Goal: Obtain resource: Obtain resource

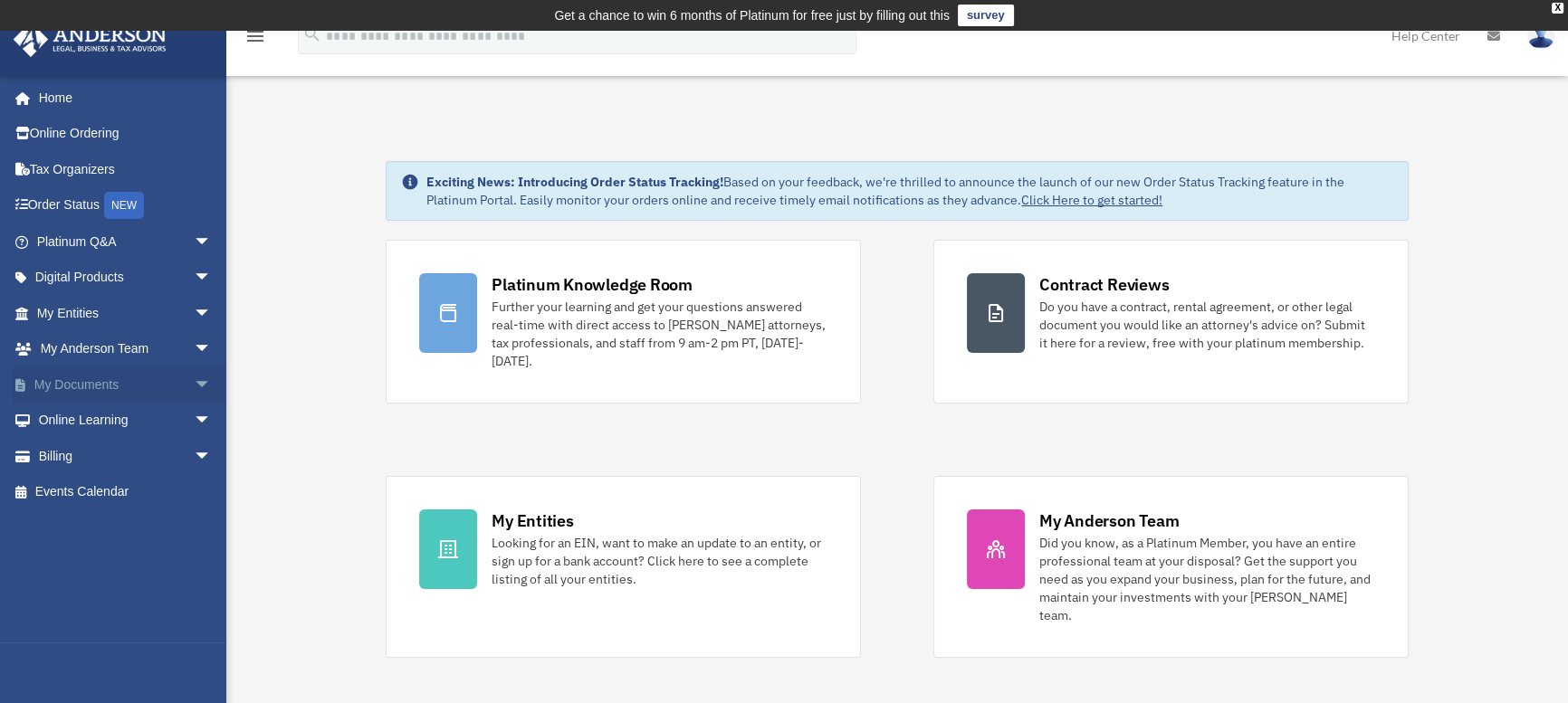
click at [194, 382] on span "arrow_drop_down" at bounding box center [212, 385] width 36 height 37
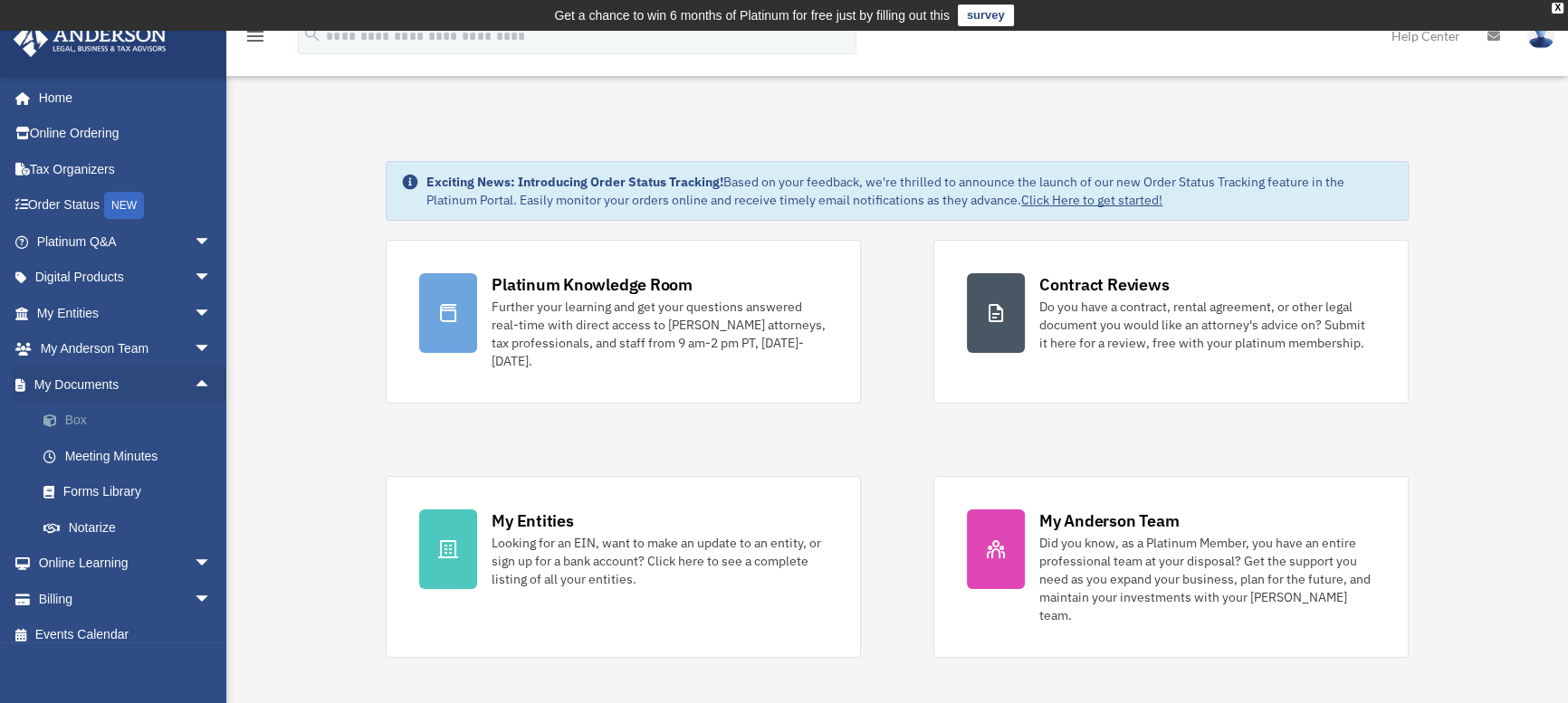
click at [131, 412] on link "Box" at bounding box center [132, 420] width 214 height 36
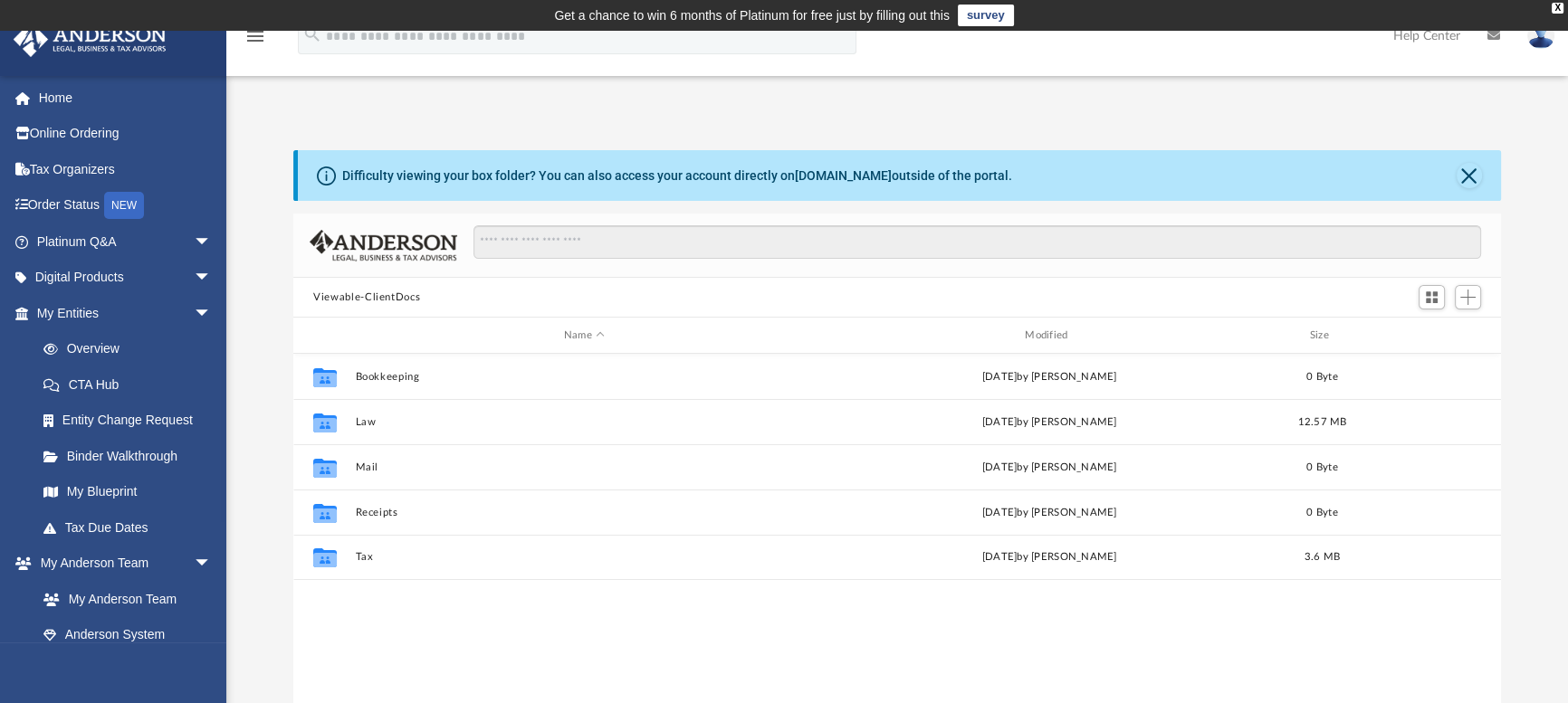
scroll to position [398, 1195]
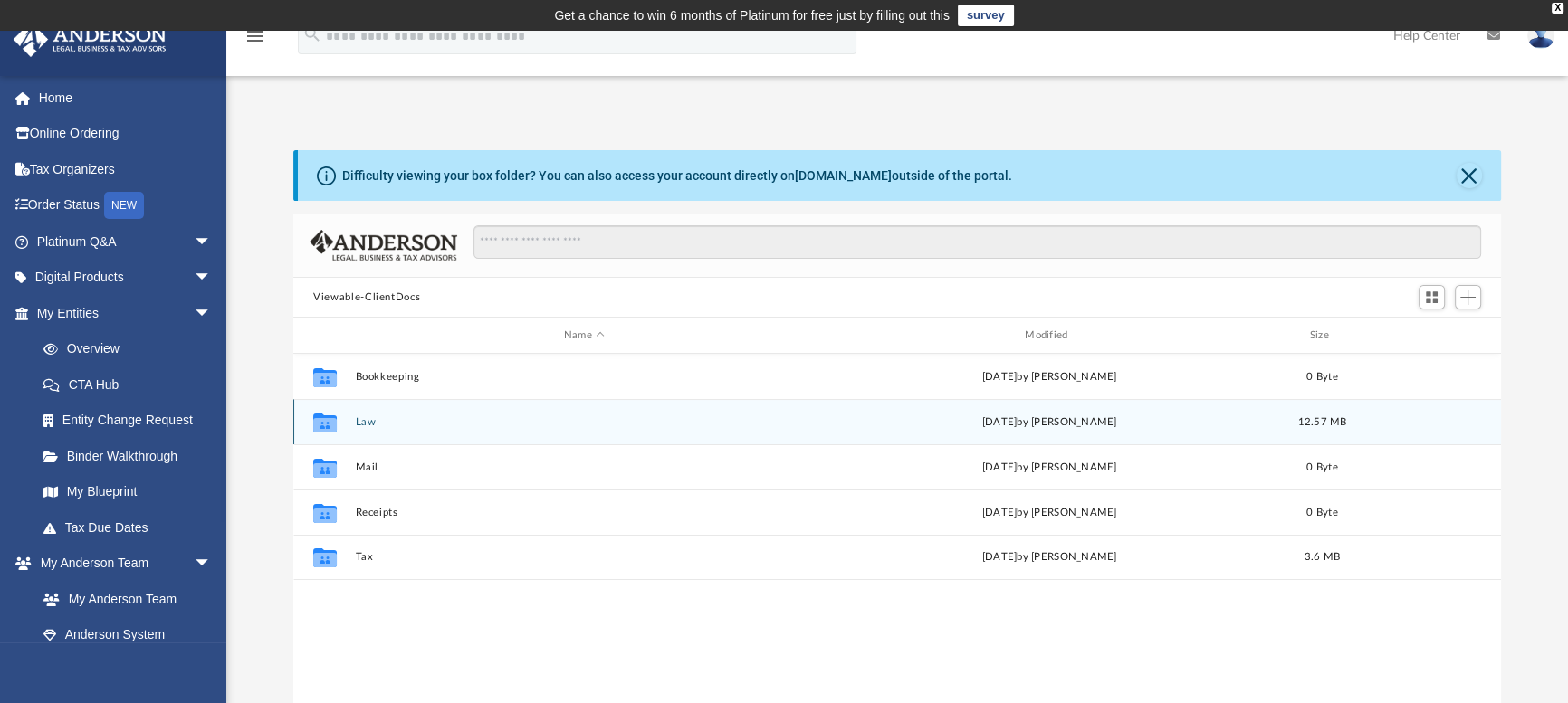
click at [328, 426] on icon "grid" at bounding box center [325, 421] width 24 height 19
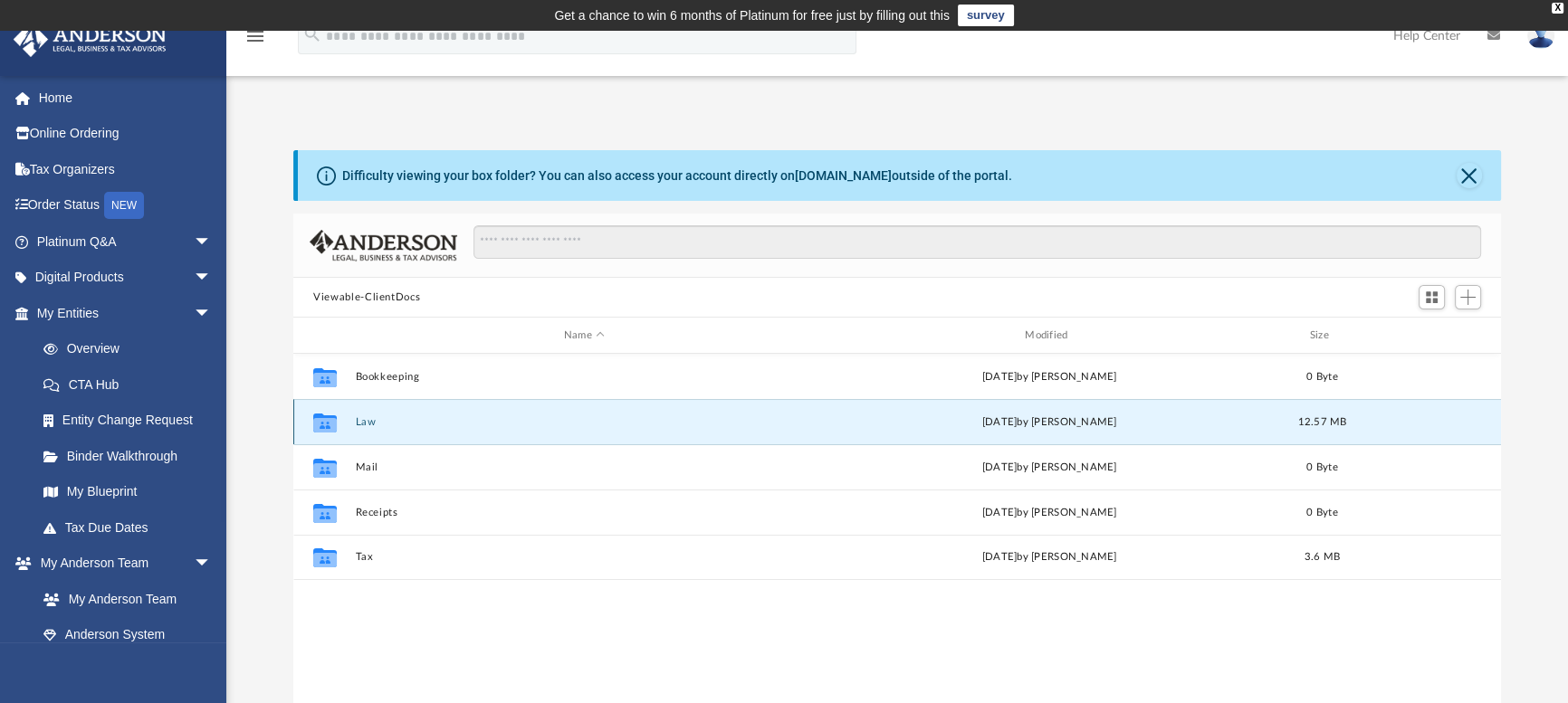
click at [328, 426] on icon "grid" at bounding box center [325, 421] width 24 height 19
click at [335, 419] on icon "grid" at bounding box center [325, 424] width 24 height 15
click at [978, 420] on div "[DATE] by [PERSON_NAME]" at bounding box center [1050, 422] width 457 height 17
click at [530, 423] on button "Law" at bounding box center [584, 422] width 457 height 12
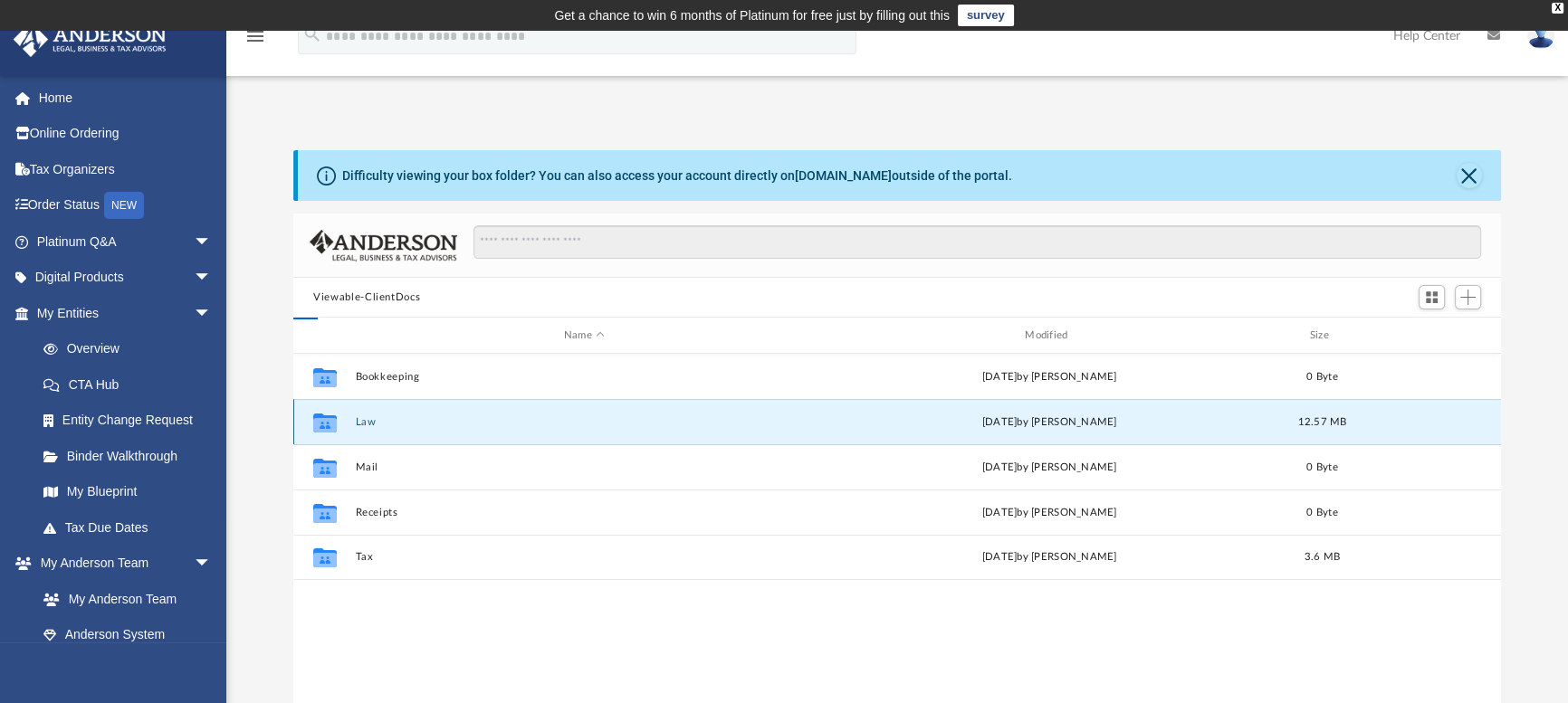
click at [530, 423] on button "Law" at bounding box center [584, 422] width 457 height 12
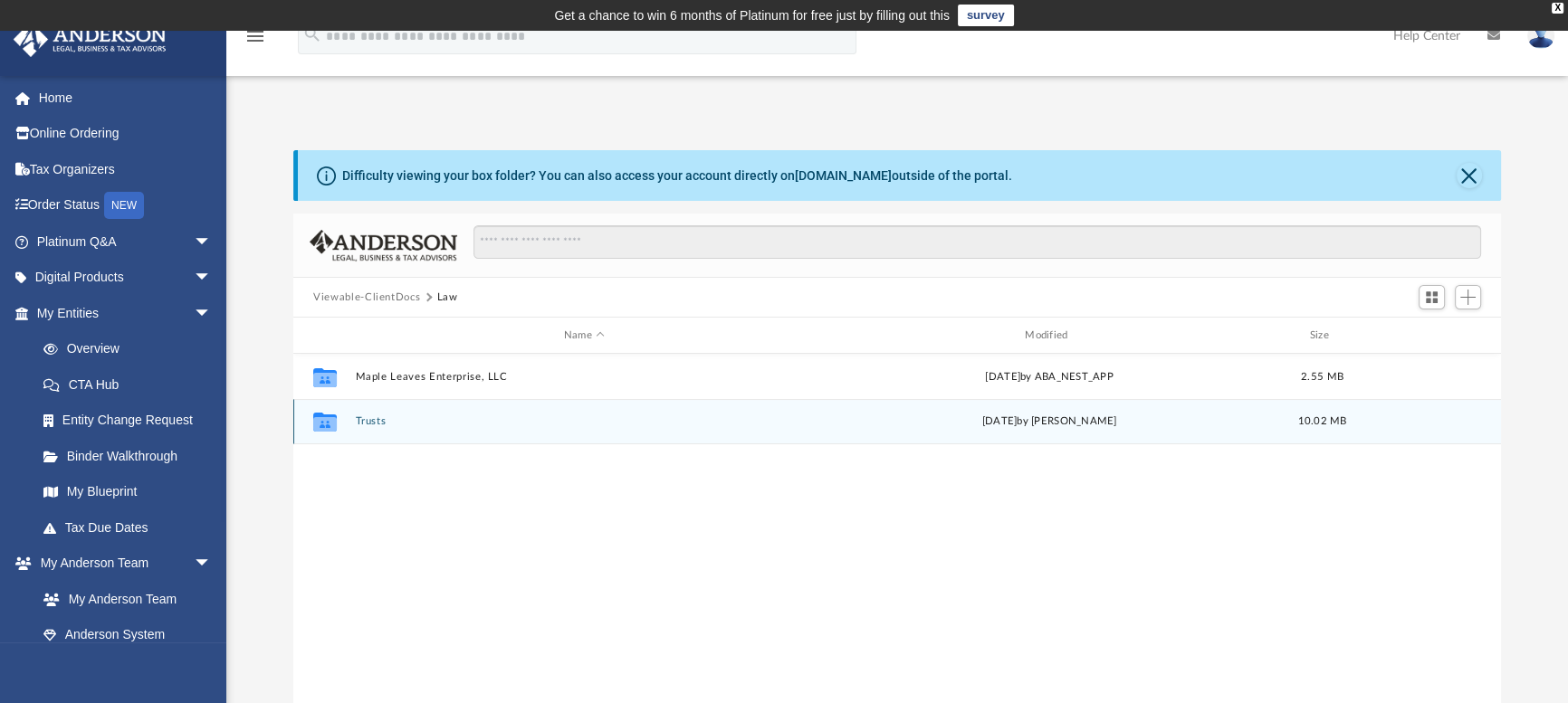
click at [410, 415] on div "Collaborated Folder Trusts [DATE] by [PERSON_NAME] 10.02 MB" at bounding box center [897, 421] width 1208 height 45
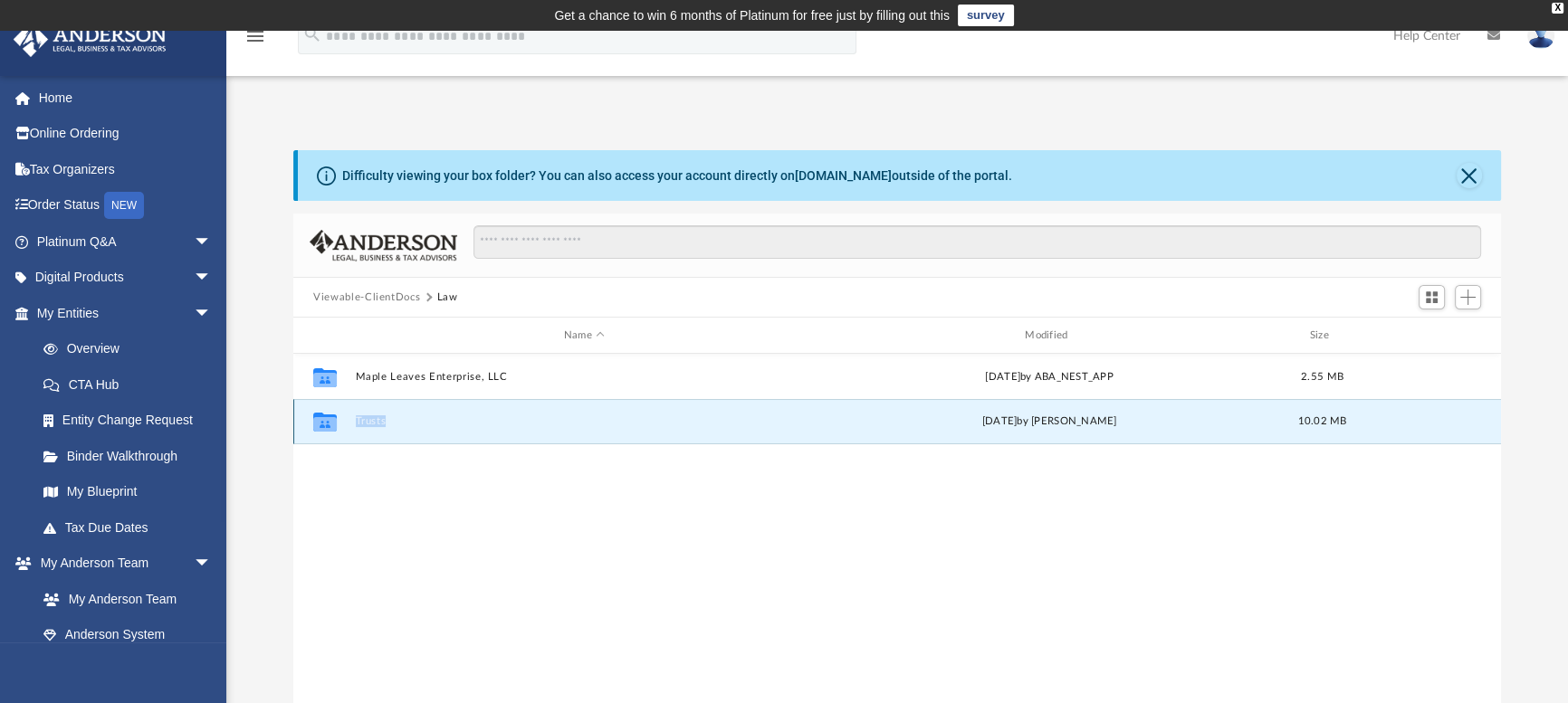
click at [554, 419] on button "Trusts" at bounding box center [584, 421] width 457 height 12
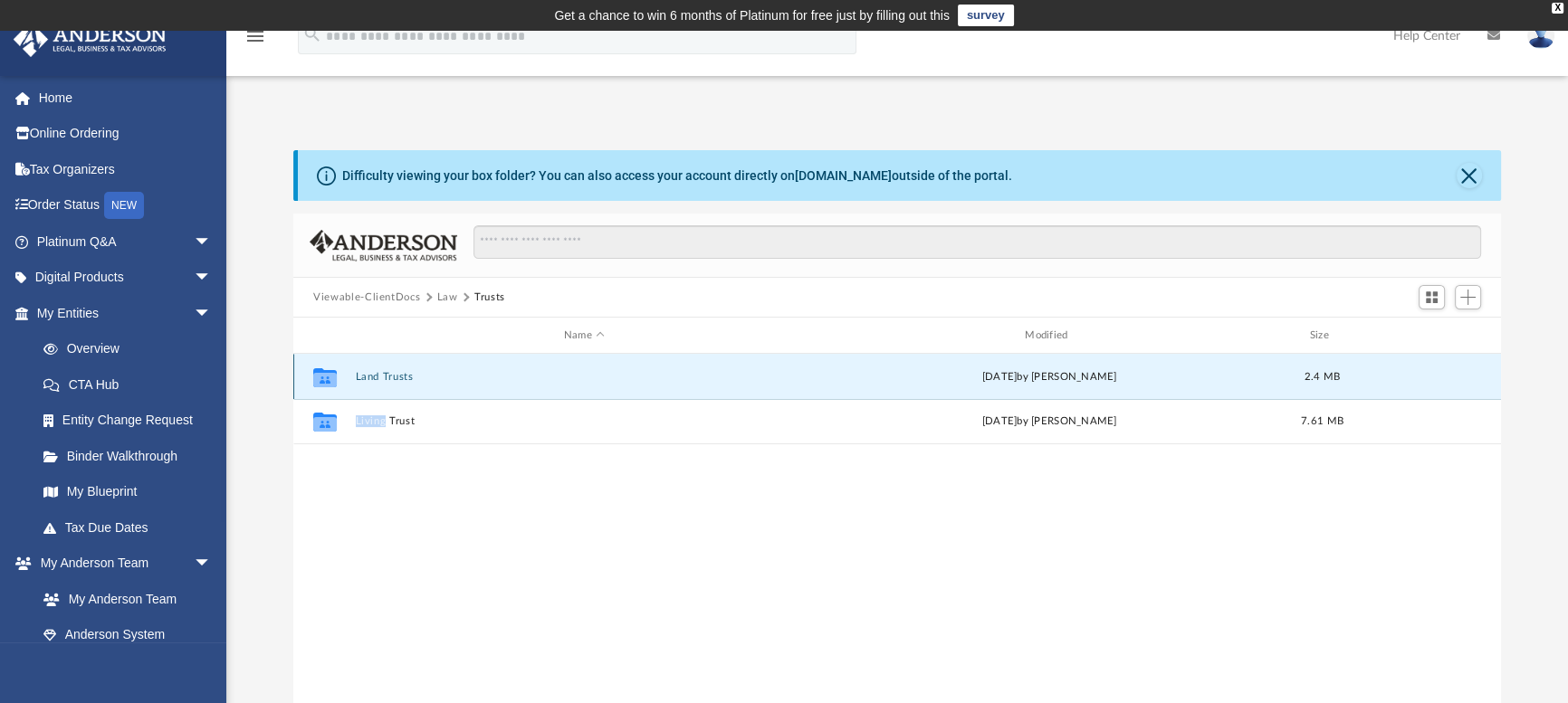
click at [358, 380] on button "Land Trusts" at bounding box center [584, 377] width 457 height 12
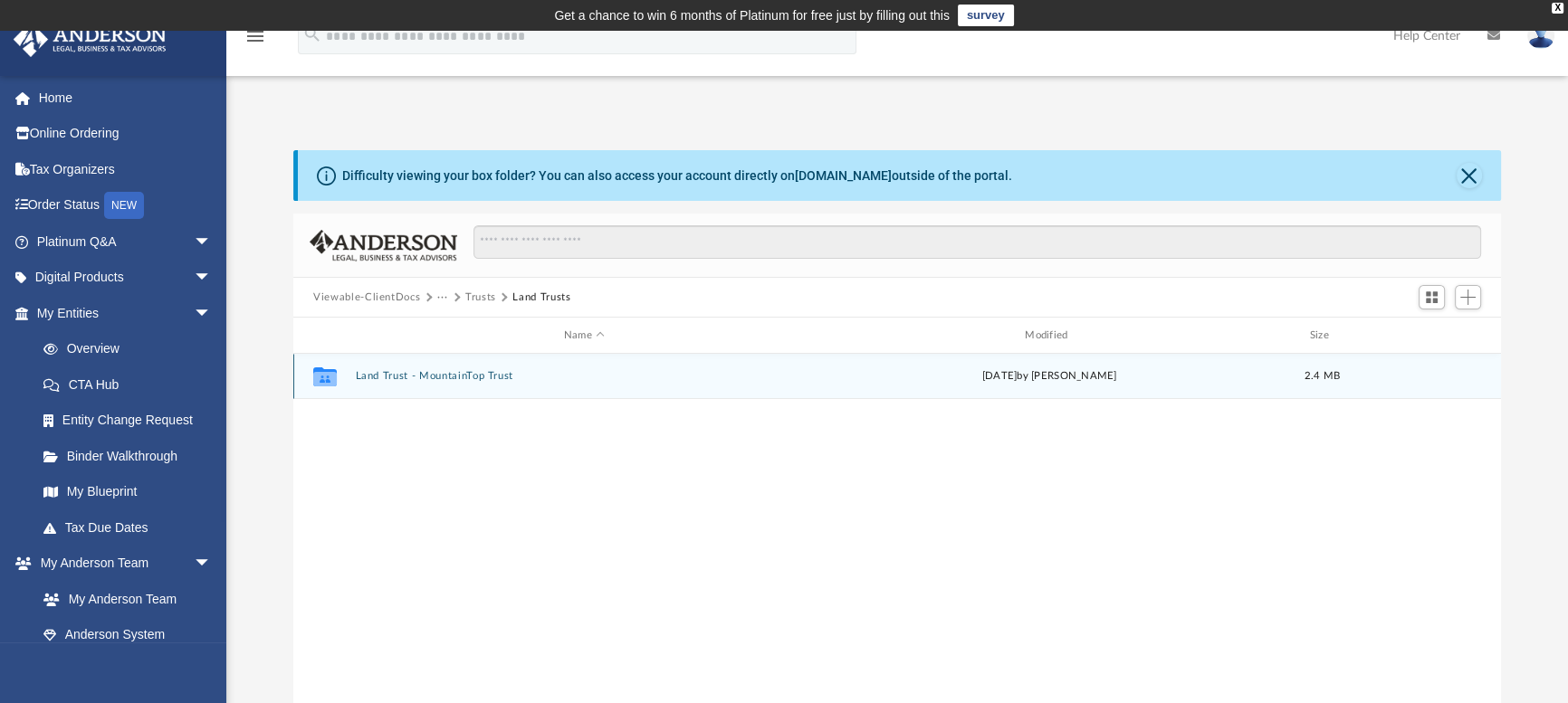
click at [405, 376] on button "Land Trust - MountainTop Trust" at bounding box center [584, 376] width 457 height 12
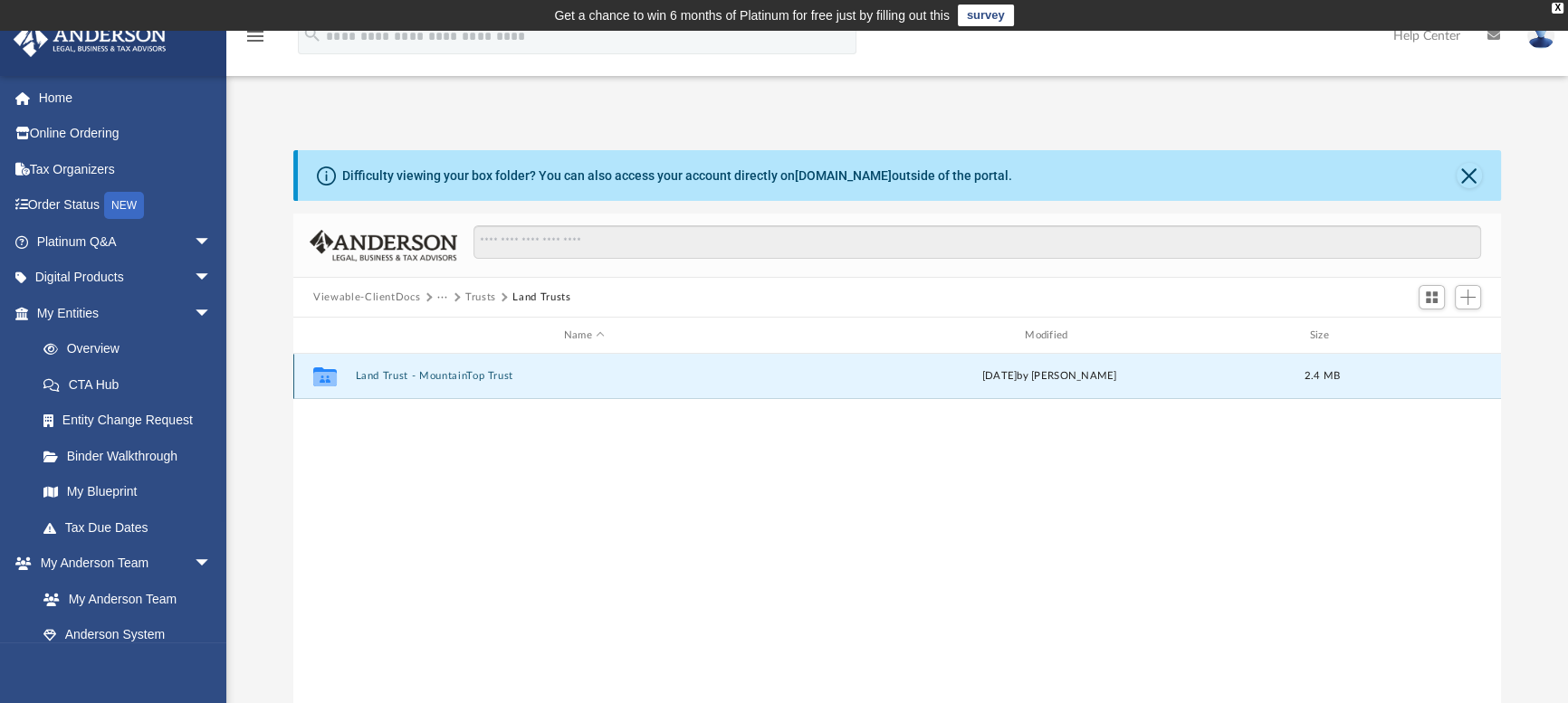
click at [405, 376] on button "Land Trust - MountainTop Trust" at bounding box center [584, 376] width 457 height 12
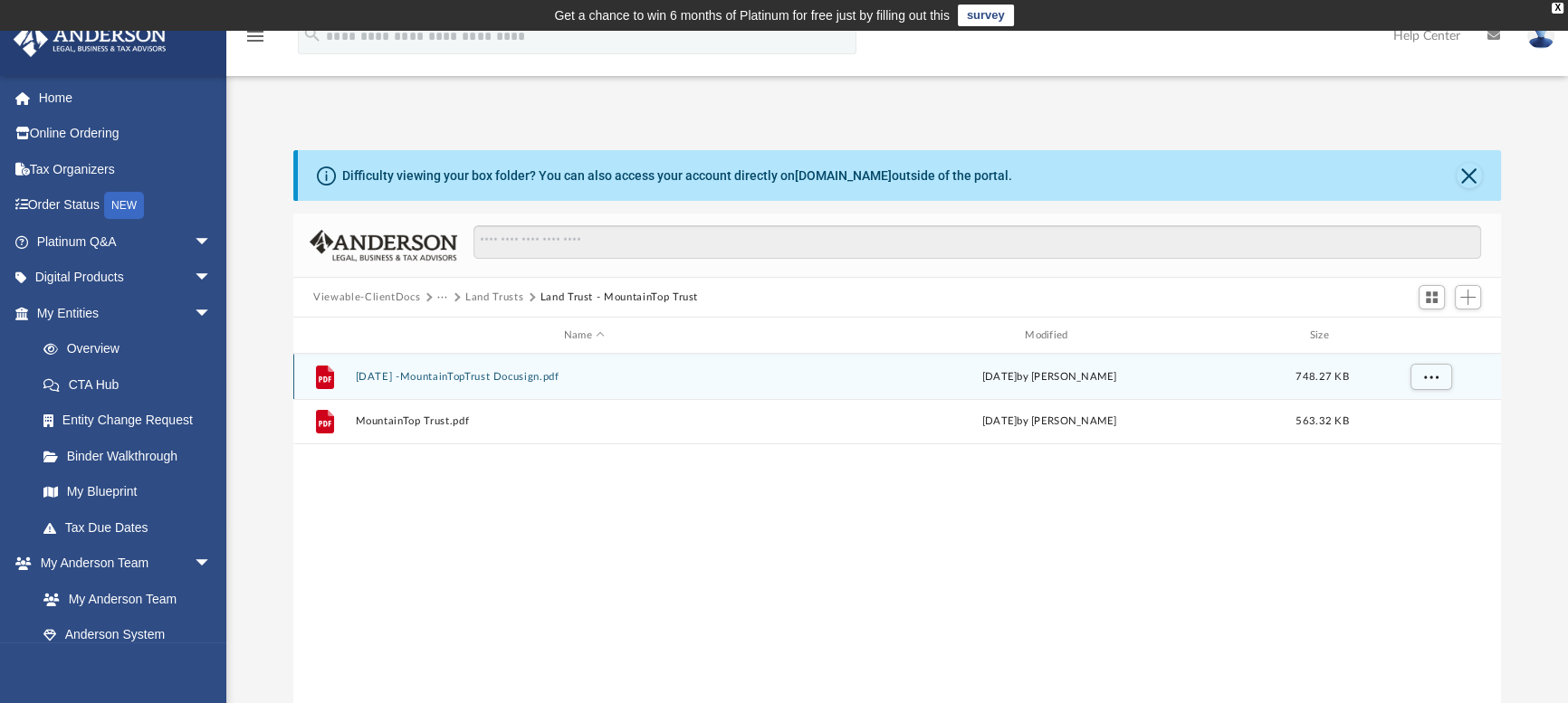
click at [402, 383] on div "File [DATE] -MountainTopTrust Docusign.pdf [DATE] by [PERSON_NAME] 748.27 KB" at bounding box center [897, 376] width 1208 height 45
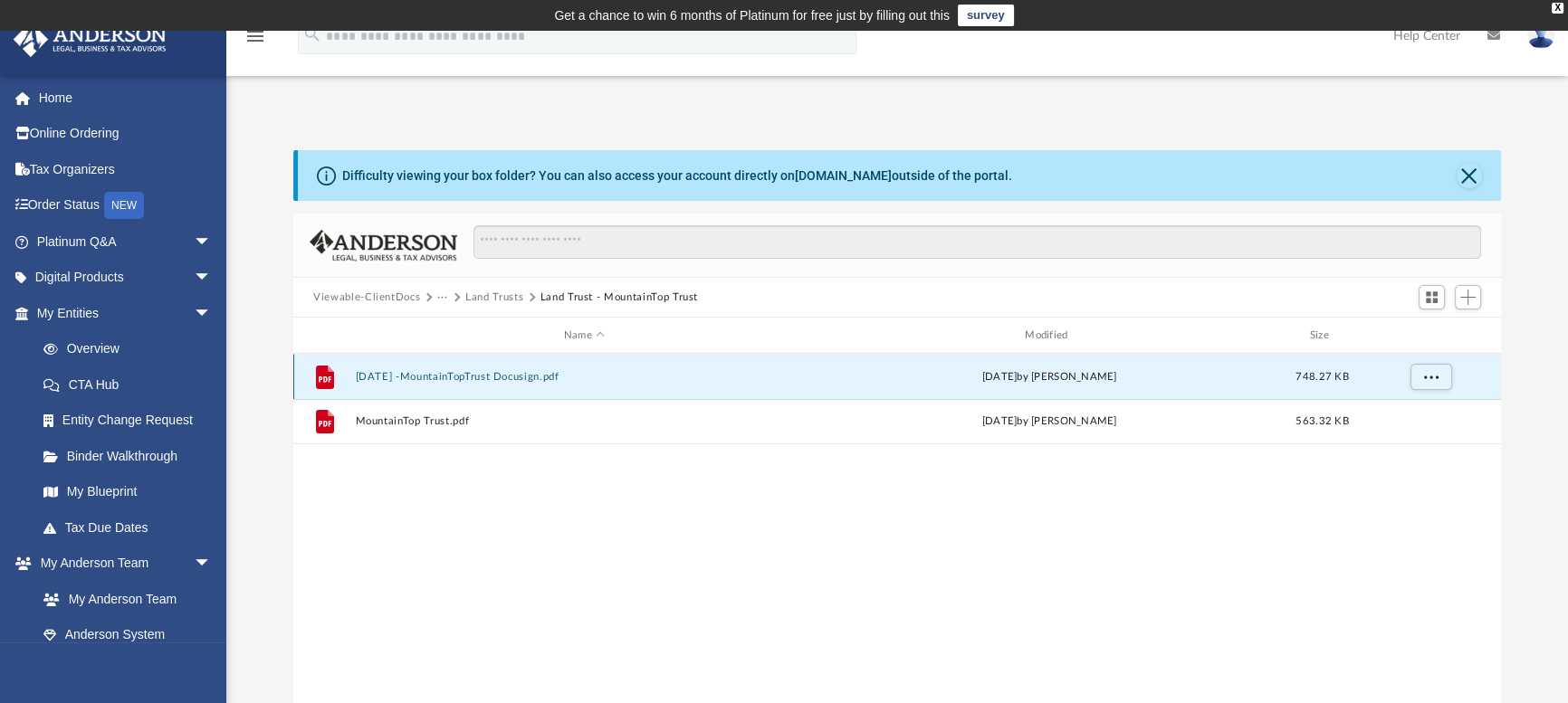
click at [402, 383] on div "File [DATE] -MountainTopTrust Docusign.pdf [DATE] by [PERSON_NAME] 748.27 KB" at bounding box center [897, 376] width 1208 height 45
click at [1436, 371] on span "More options" at bounding box center [1431, 376] width 15 height 10
click at [1413, 418] on li "Preview" at bounding box center [1415, 414] width 52 height 19
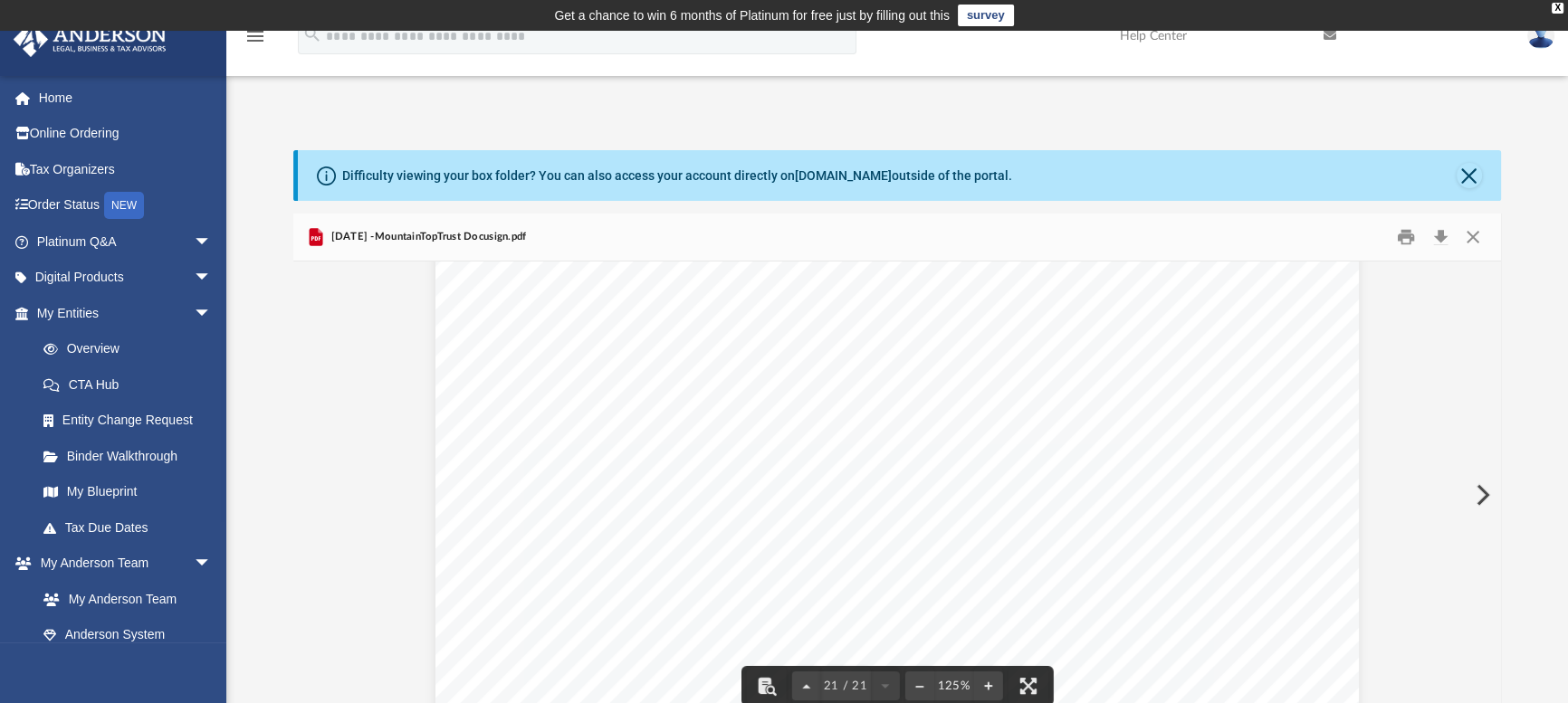
scroll to position [24634, 0]
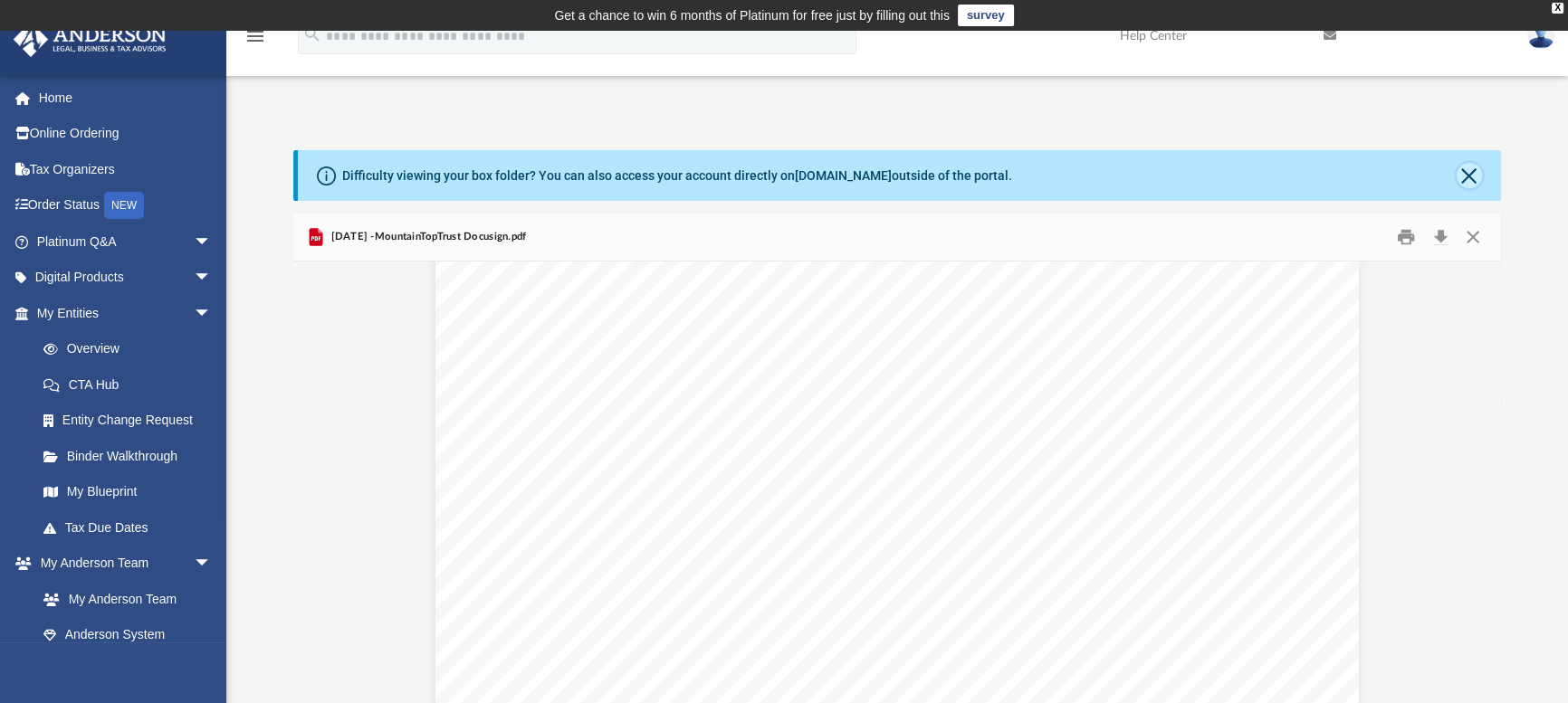
click at [1465, 179] on button "Close" at bounding box center [1470, 175] width 26 height 26
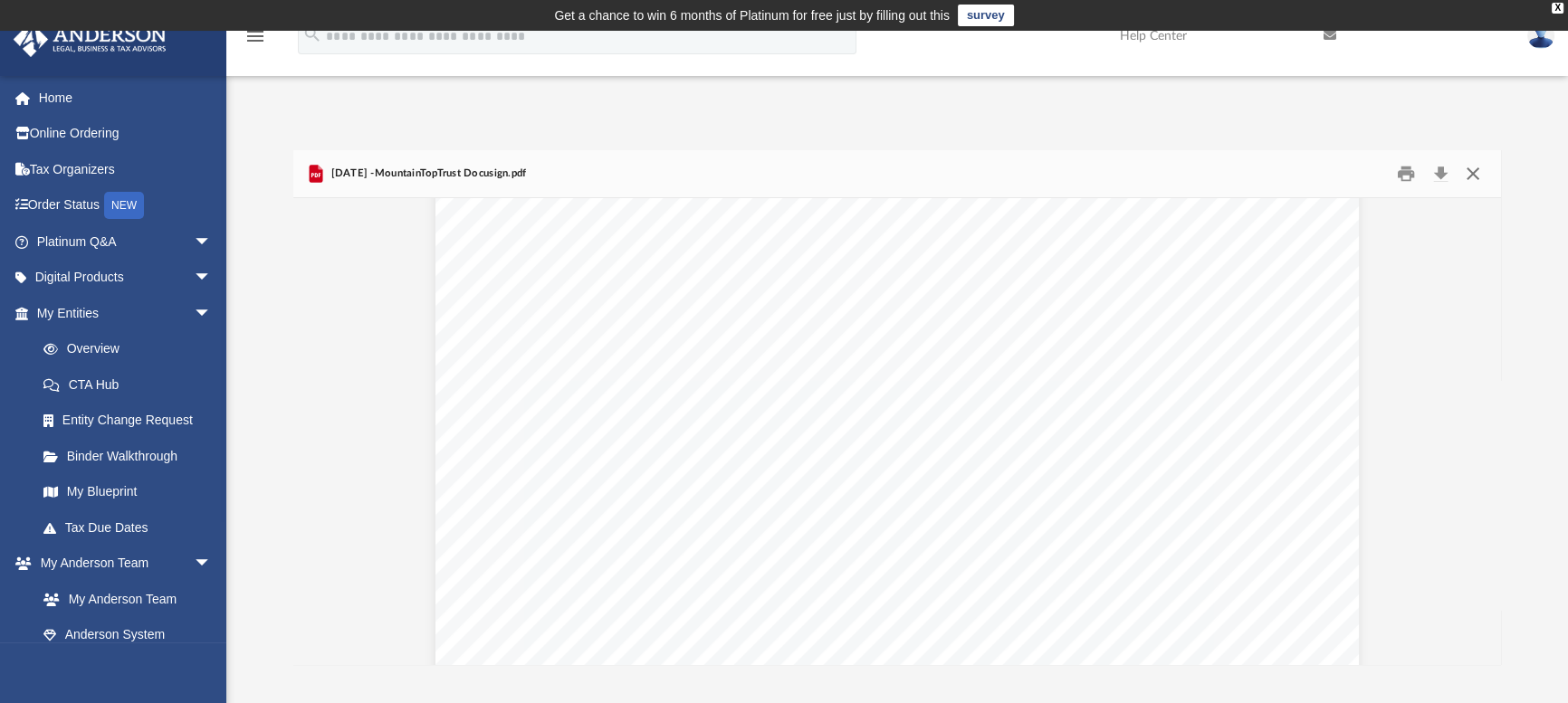
click at [1470, 177] on button "Close" at bounding box center [1472, 174] width 33 height 28
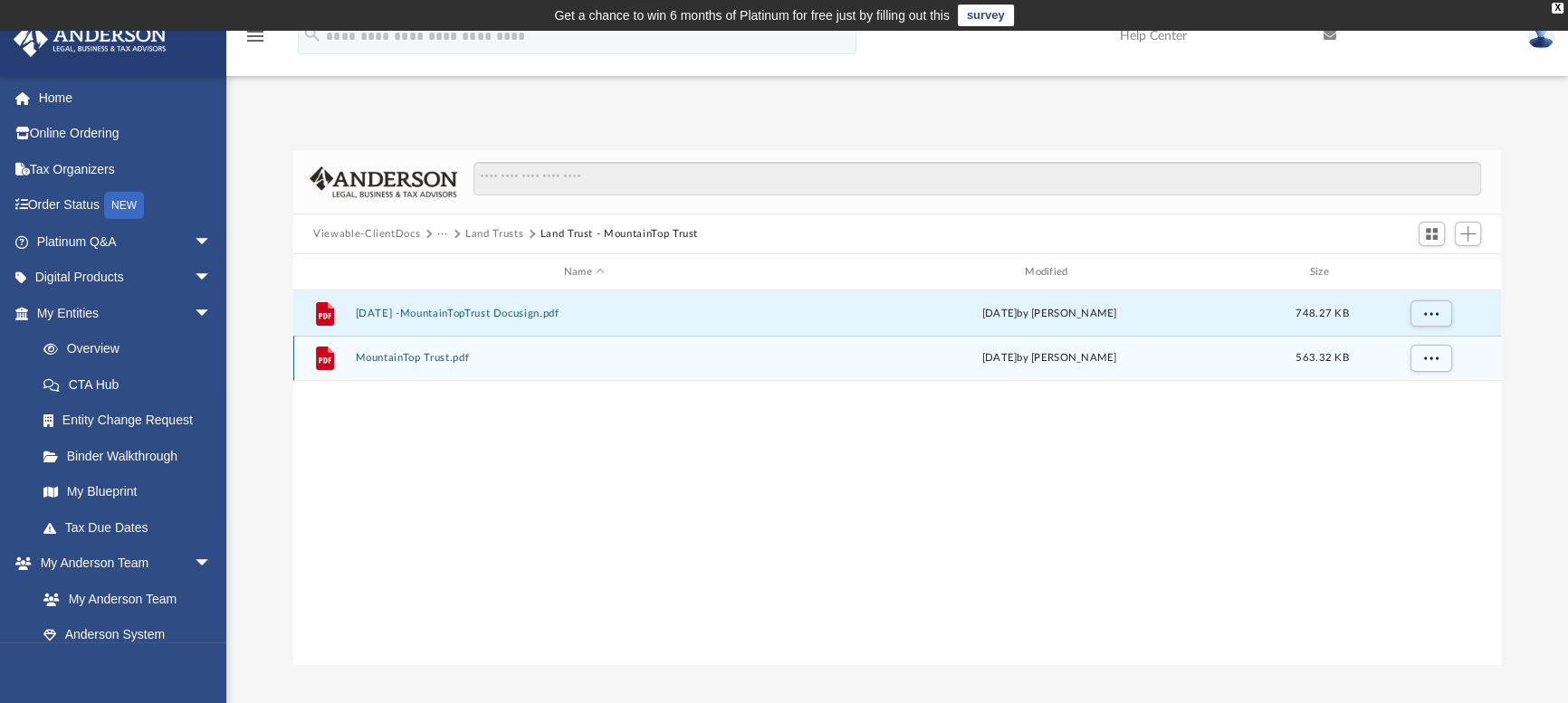
click at [379, 352] on div "File MountainTop Trust.pdf [DATE] by [PERSON_NAME] 563.32 KB" at bounding box center [897, 358] width 1208 height 45
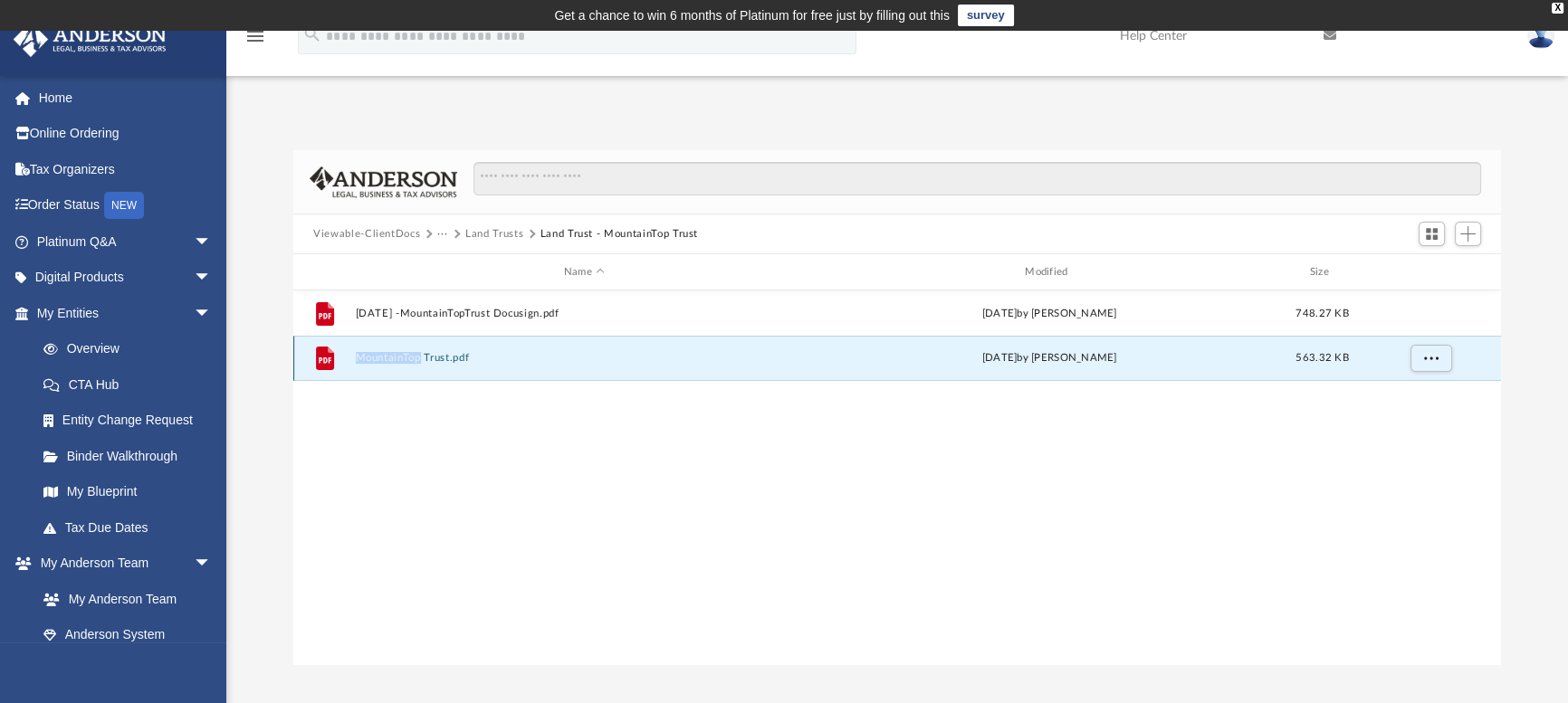
click at [379, 352] on div "File MountainTop Trust.pdf [DATE] by [PERSON_NAME] 563.32 KB" at bounding box center [897, 358] width 1208 height 45
click at [1414, 355] on button "More options" at bounding box center [1431, 358] width 41 height 28
click at [1418, 398] on li "Preview" at bounding box center [1415, 395] width 52 height 19
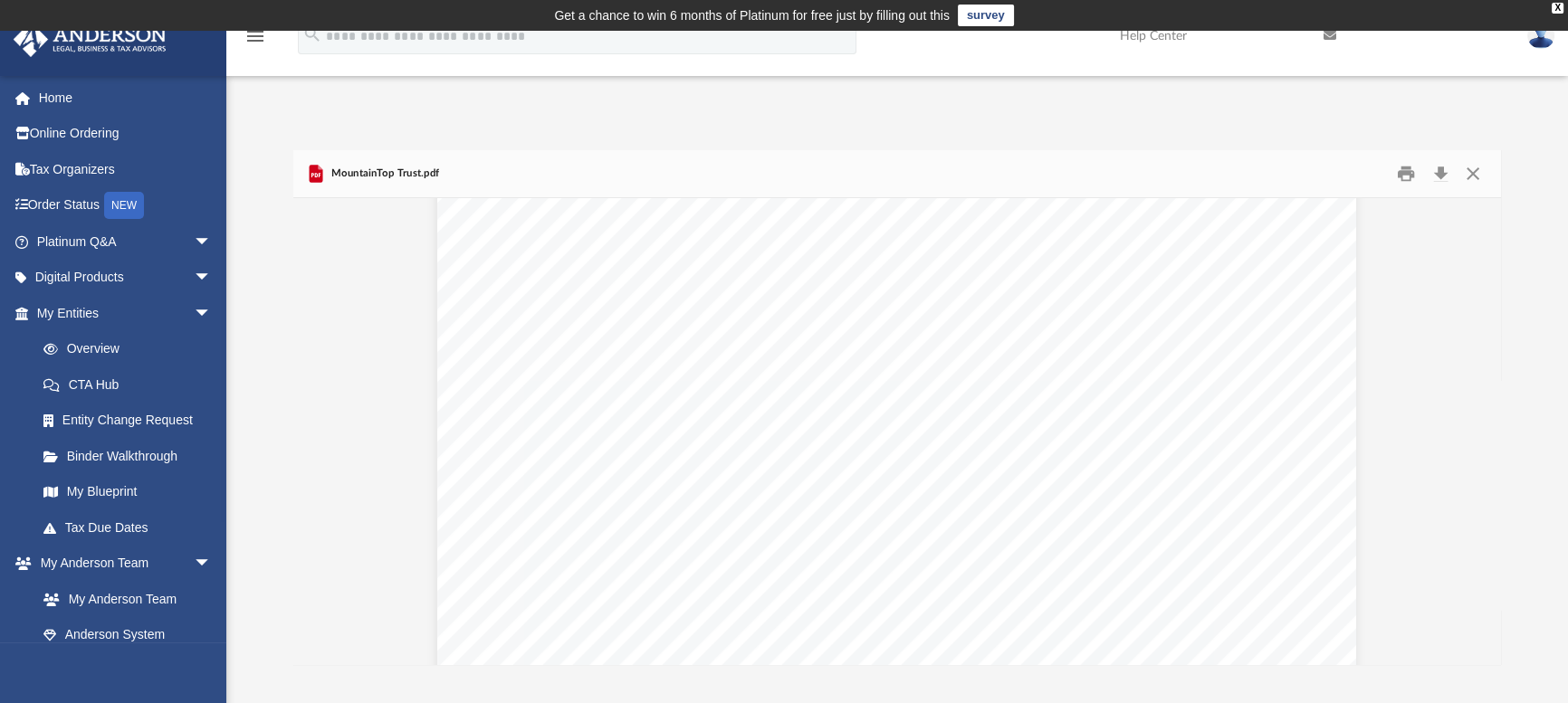
scroll to position [0, 0]
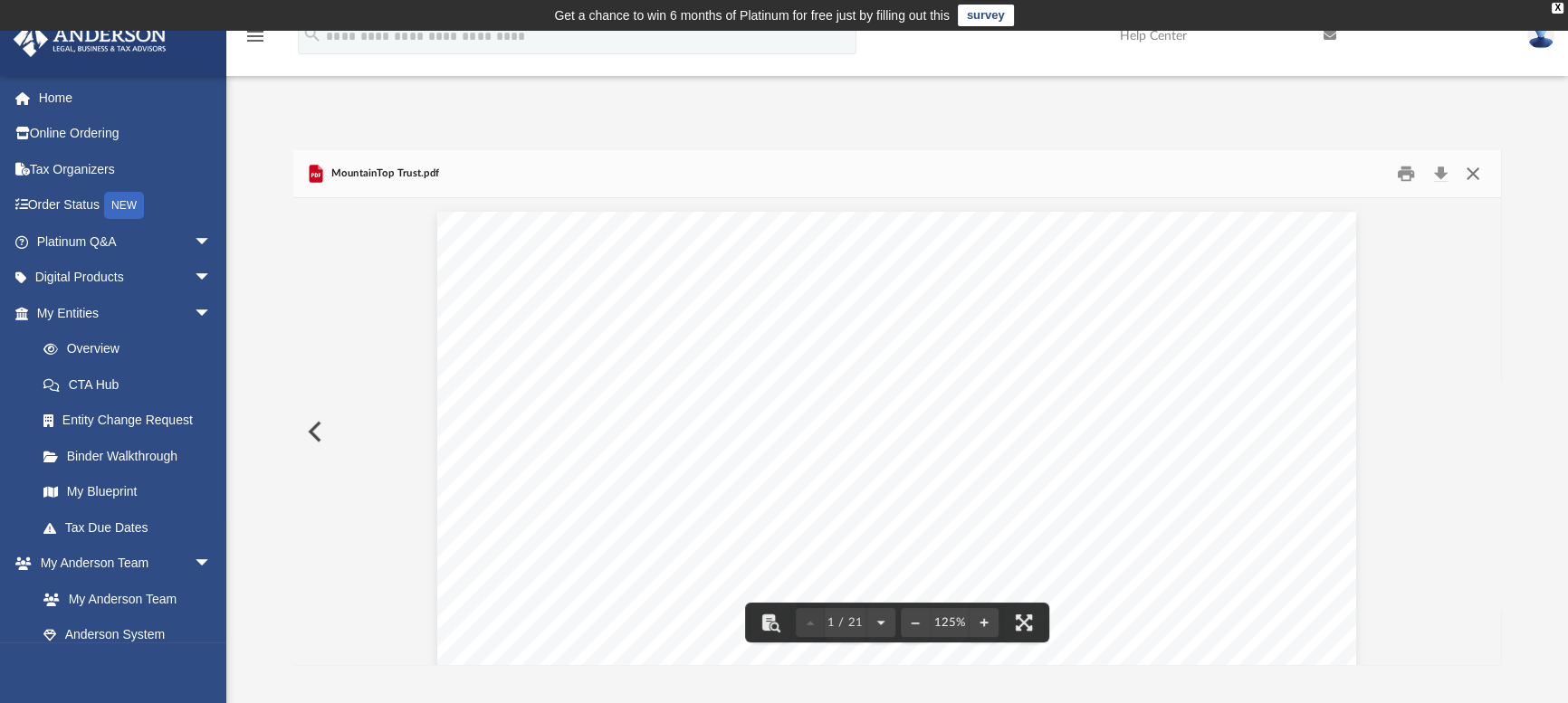
click at [1471, 173] on button "Close" at bounding box center [1472, 174] width 33 height 28
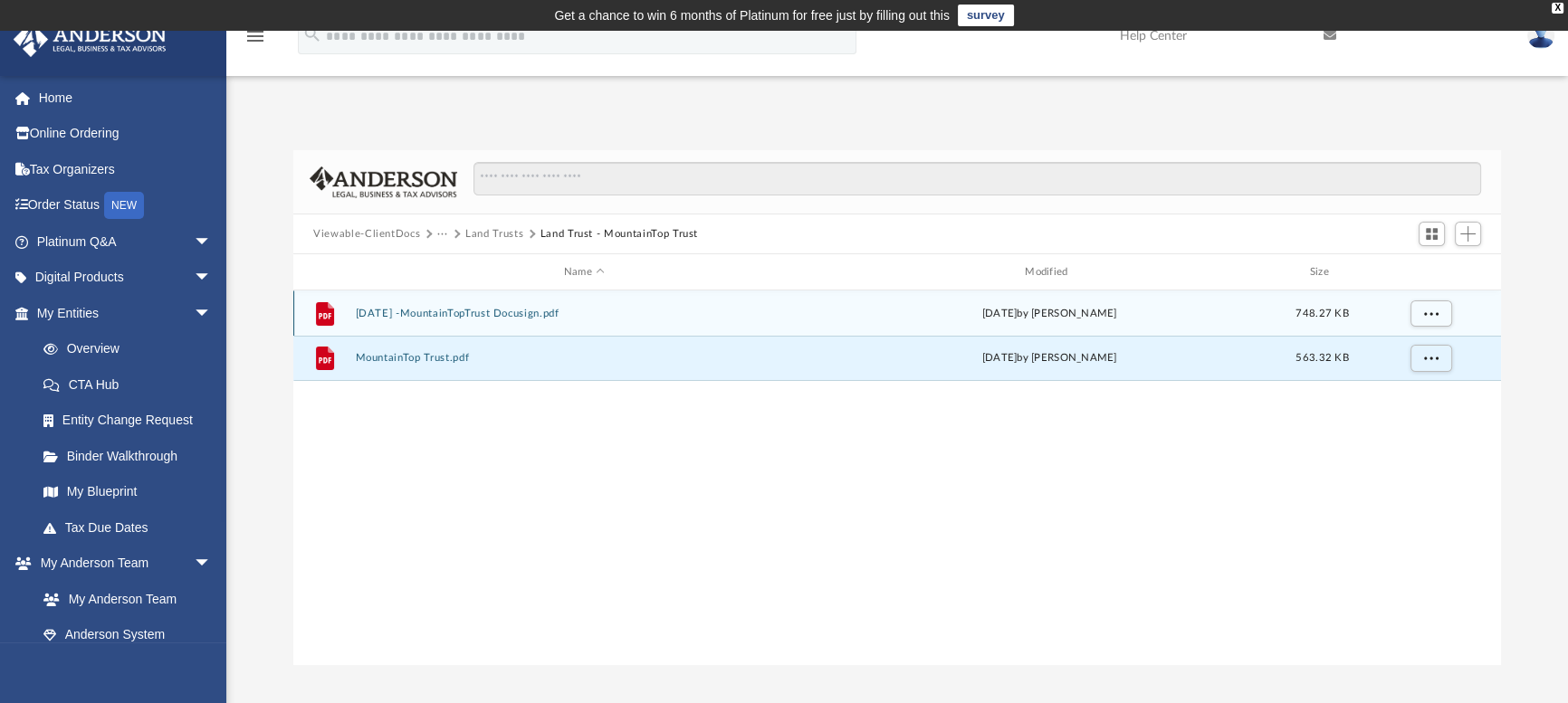
click at [391, 309] on button "[DATE] -MountainTopTrust Docusign.pdf" at bounding box center [584, 313] width 457 height 12
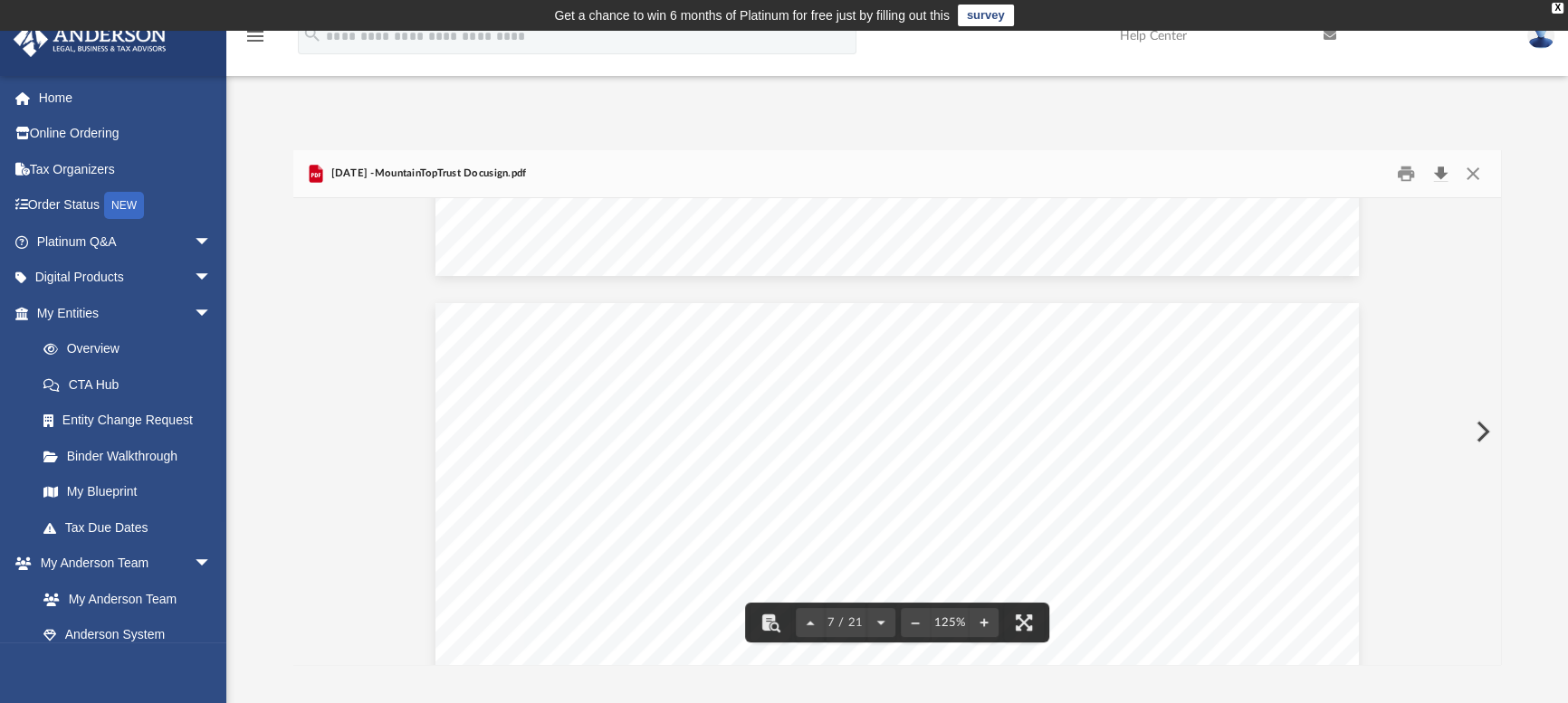
scroll to position [7238, 0]
click at [1471, 174] on button "Close" at bounding box center [1472, 174] width 33 height 28
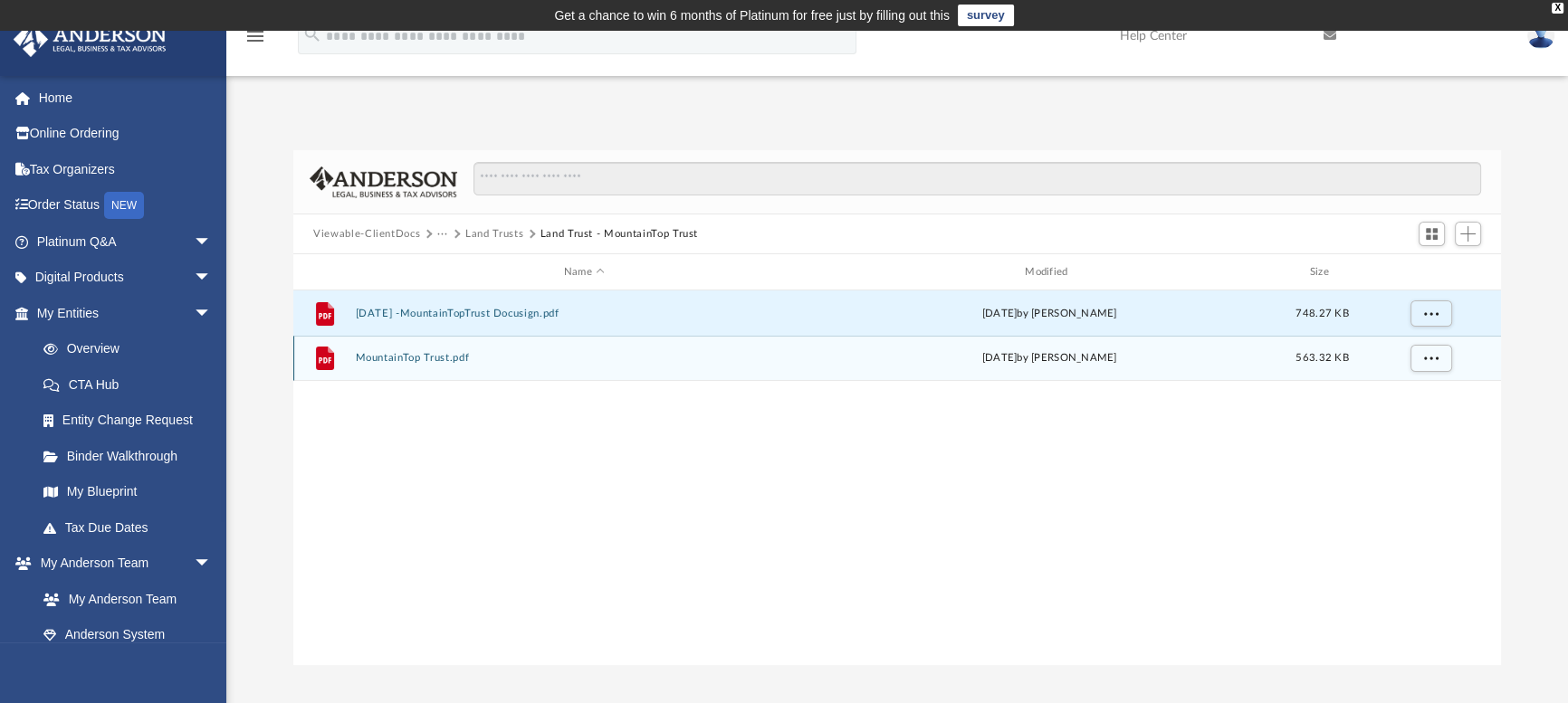
click at [1113, 361] on div "[DATE] by [PERSON_NAME]" at bounding box center [1050, 358] width 457 height 17
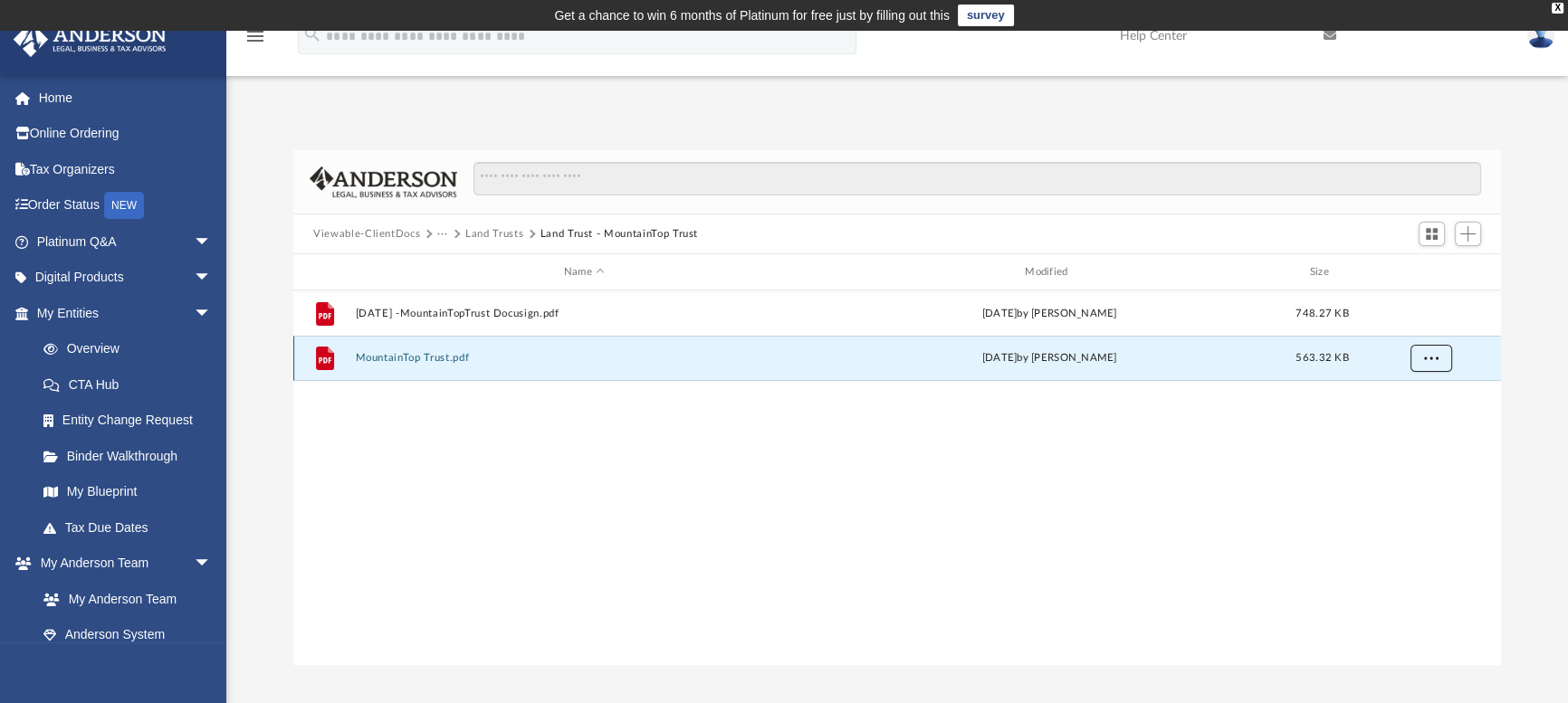
click at [1432, 352] on span "More options" at bounding box center [1431, 357] width 15 height 10
click at [1414, 397] on li "Preview" at bounding box center [1415, 395] width 52 height 19
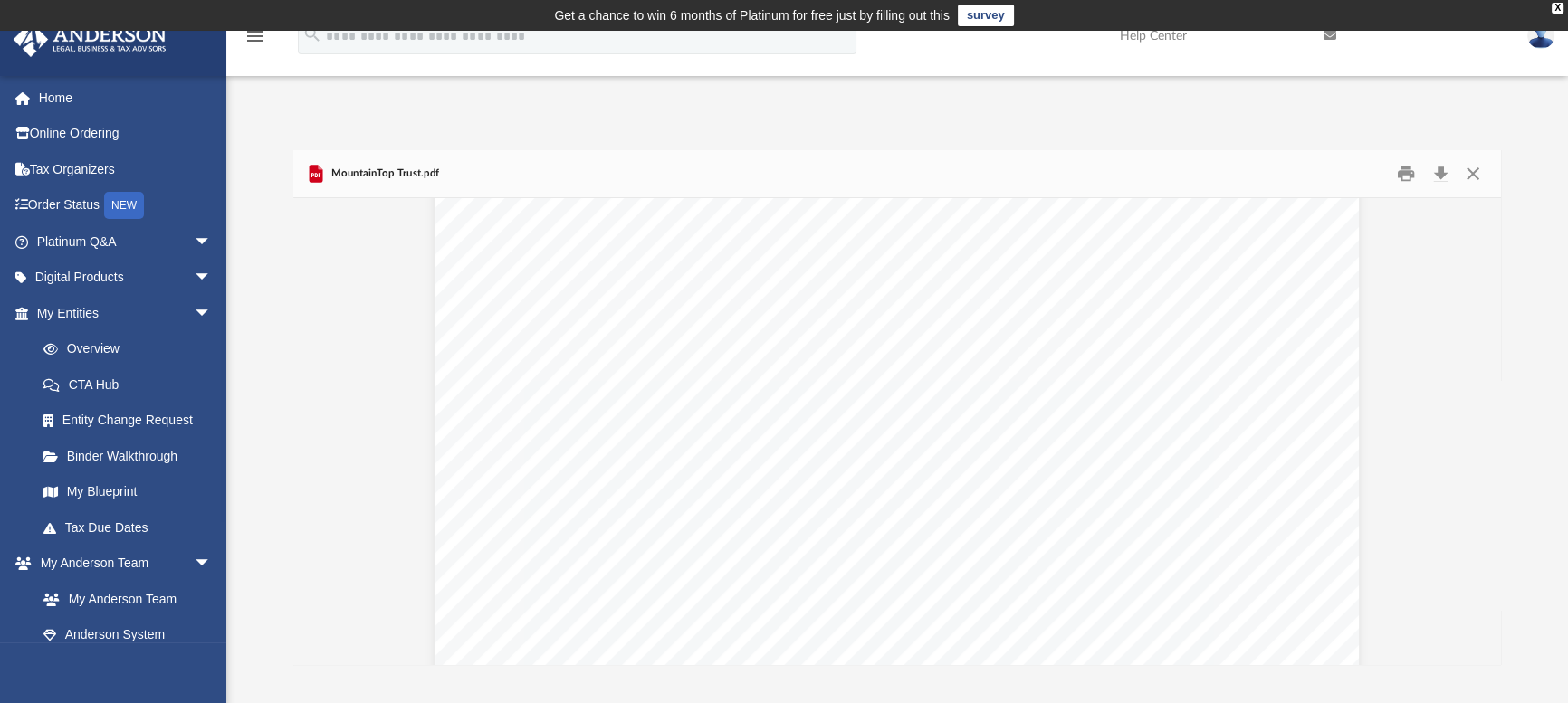
scroll to position [10631, 0]
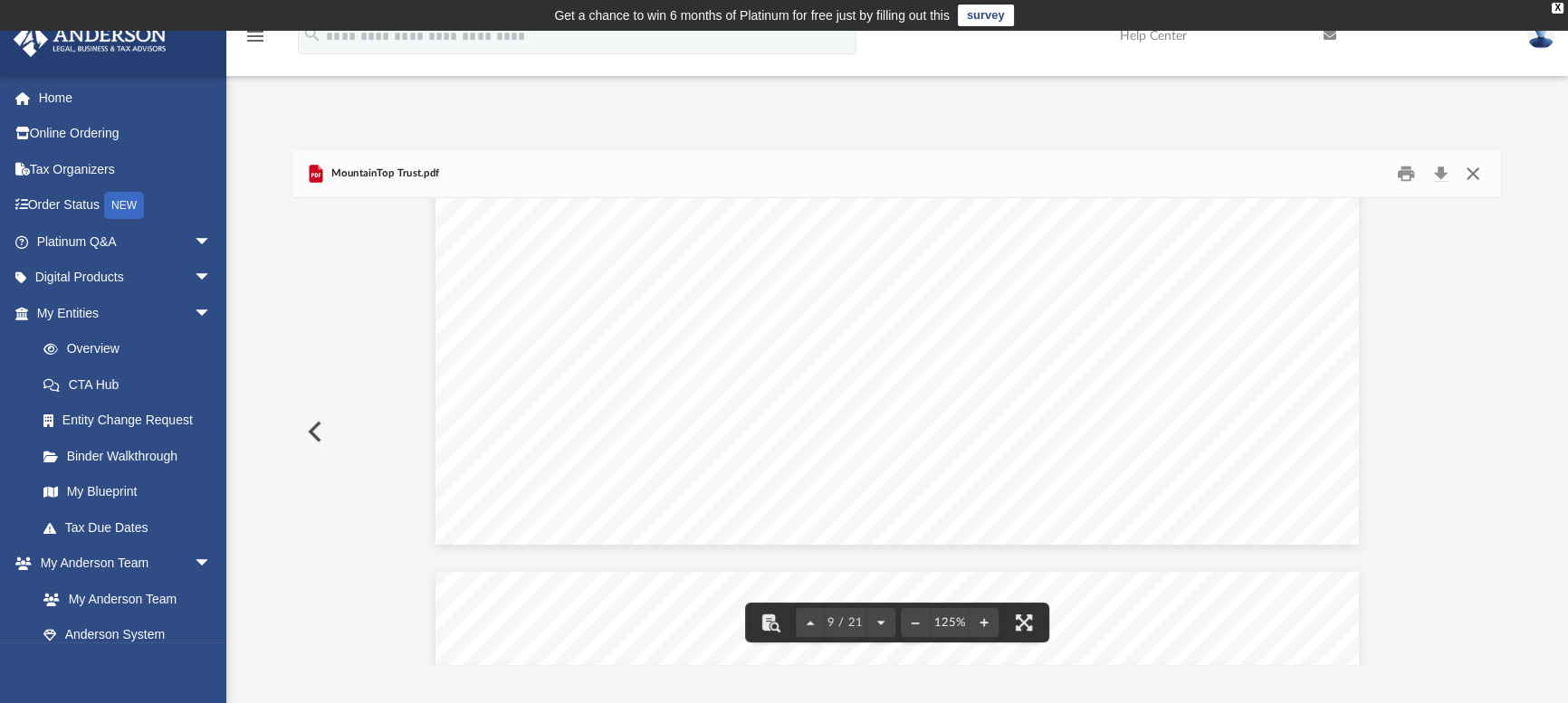
click at [1468, 174] on button "Close" at bounding box center [1472, 174] width 33 height 28
